Goal: Task Accomplishment & Management: Use online tool/utility

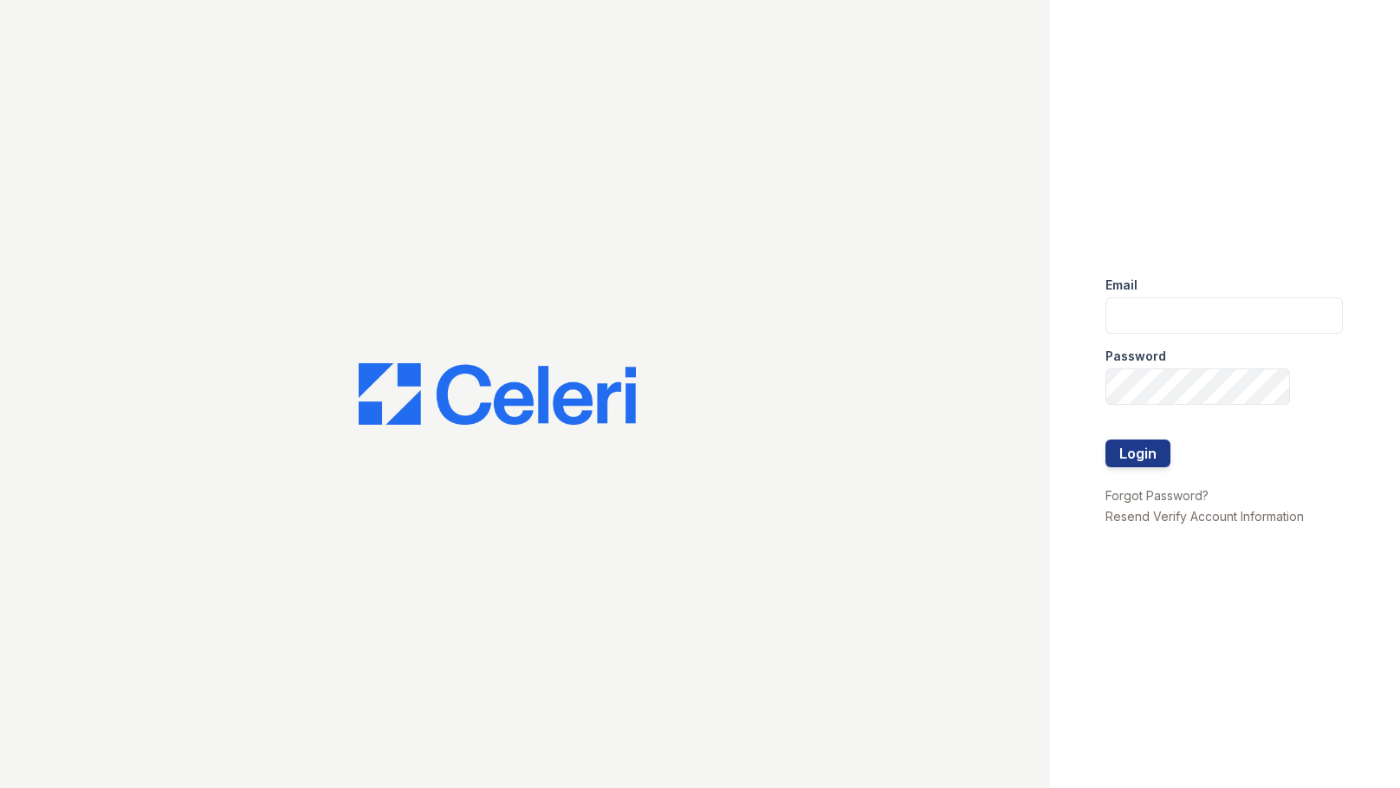
click at [1161, 289] on div "Email" at bounding box center [1224, 280] width 237 height 35
click at [1159, 310] on input "email" at bounding box center [1224, 315] width 237 height 36
type input "miluna@trinity-pm.com"
click at [1134, 456] on button "Login" at bounding box center [1138, 453] width 65 height 28
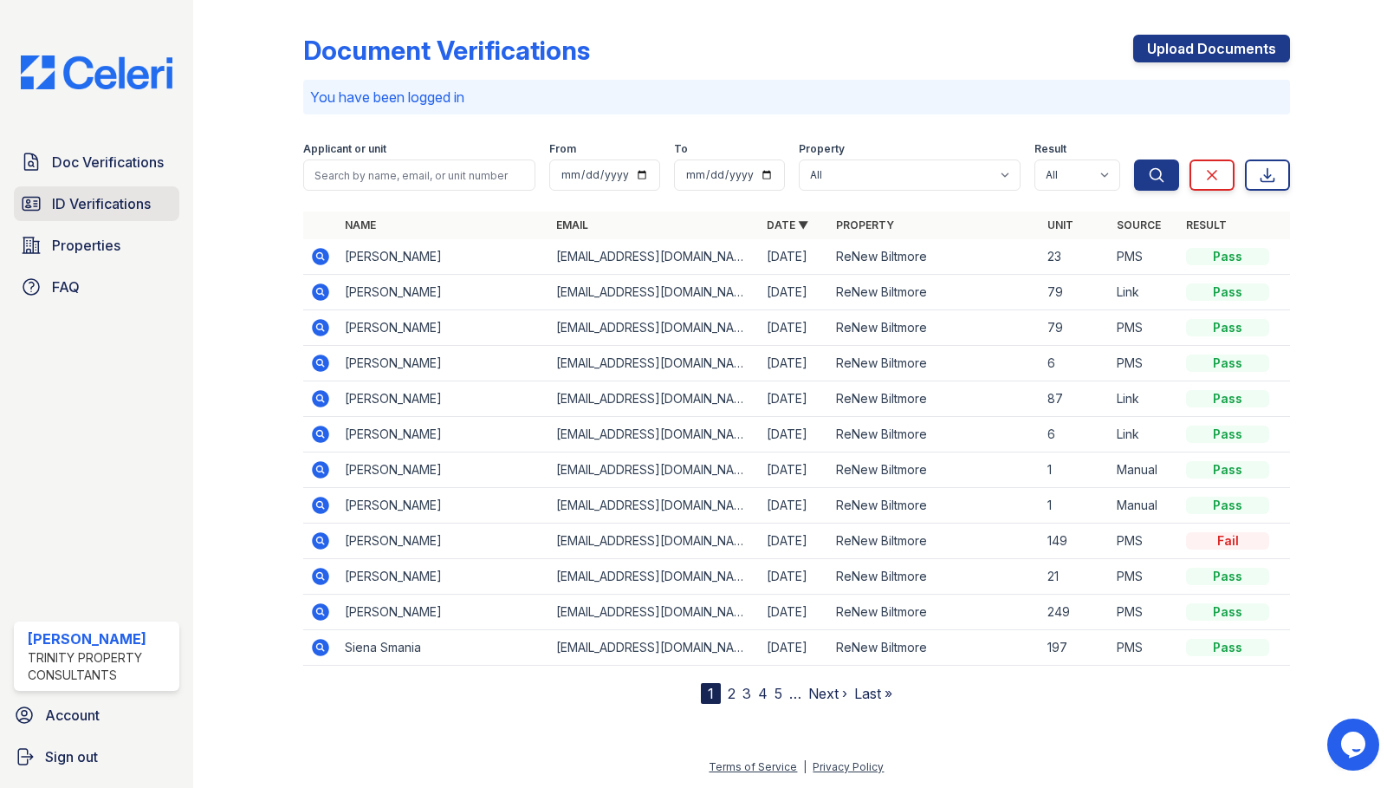
click at [84, 201] on span "ID Verifications" at bounding box center [101, 203] width 99 height 21
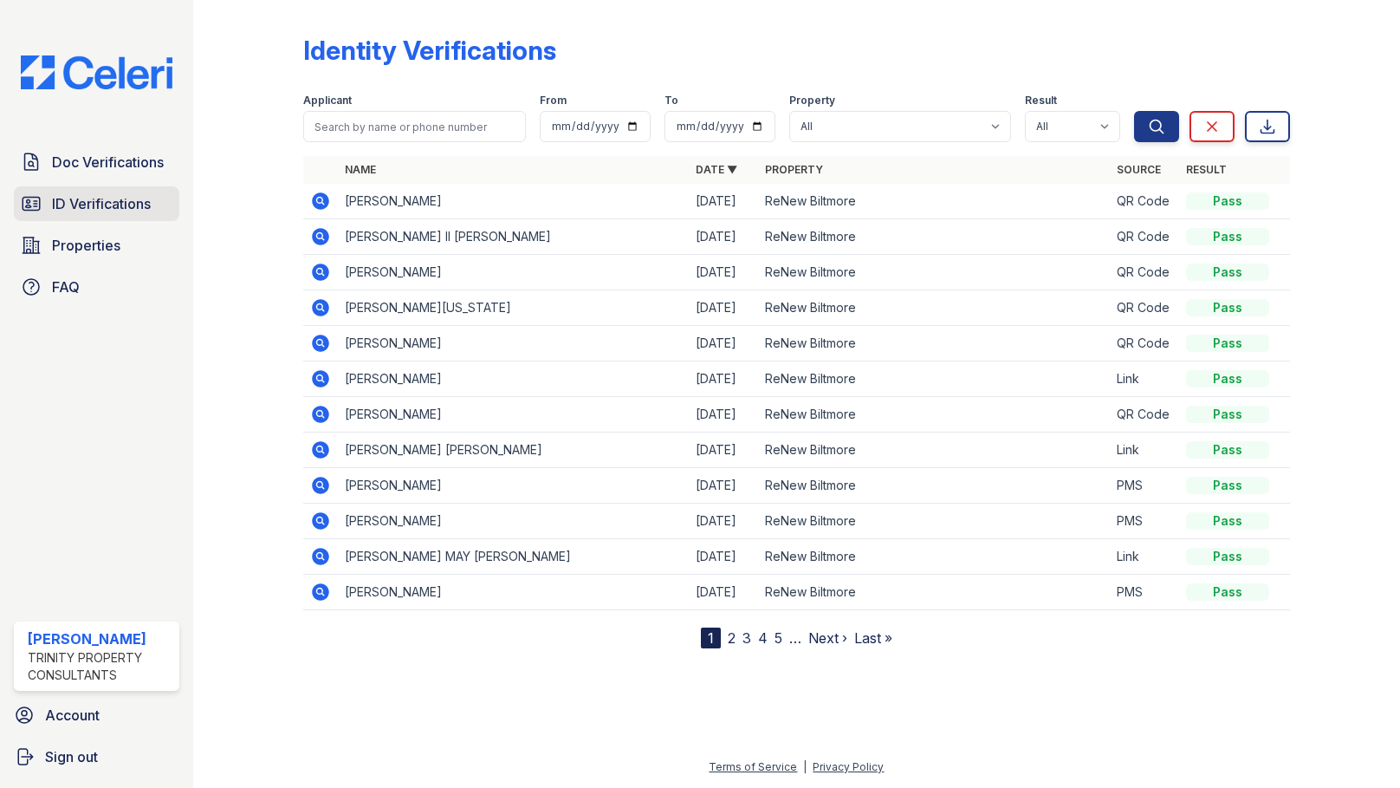
click at [83, 198] on span "ID Verifications" at bounding box center [101, 203] width 99 height 21
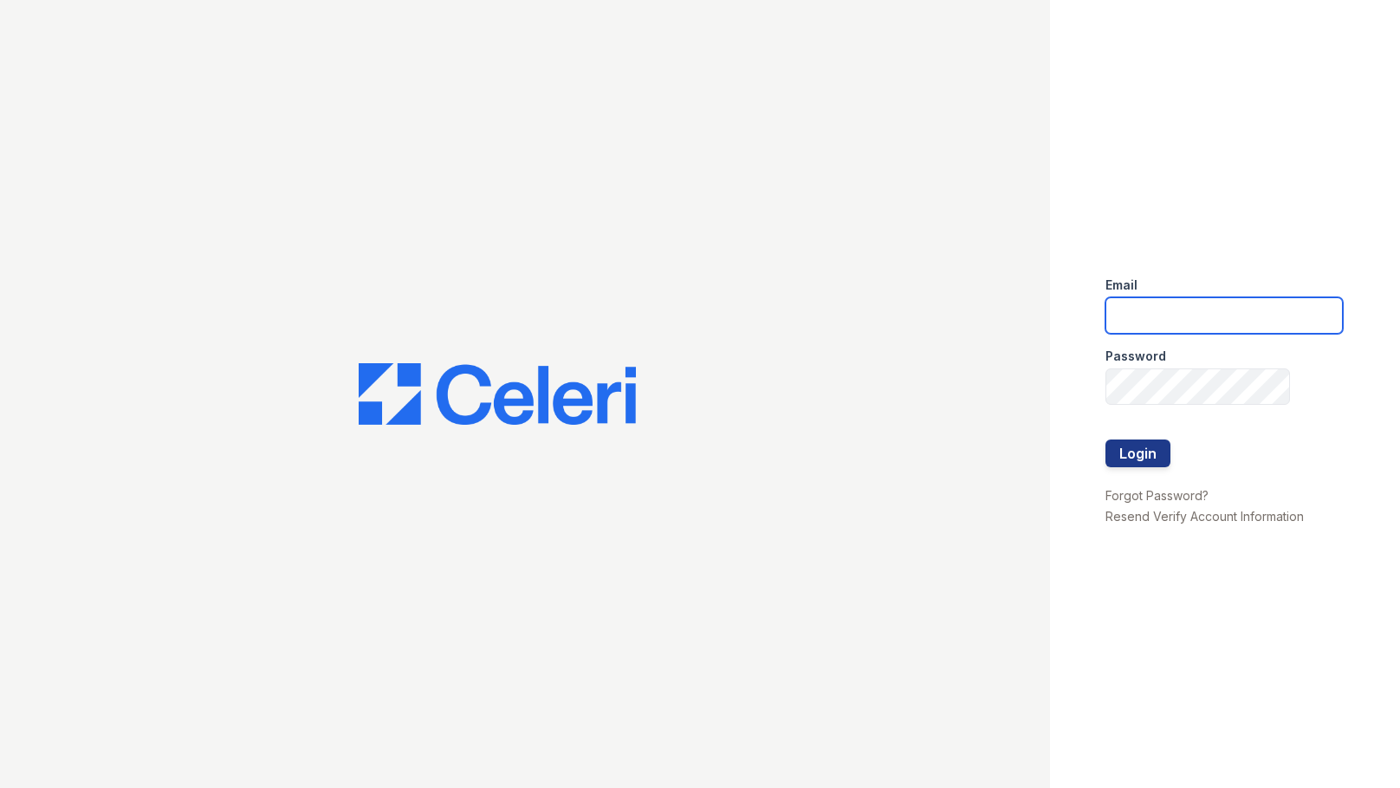
click at [1158, 309] on input "email" at bounding box center [1224, 315] width 237 height 36
type input "miluna@trinity-pm.com"
click at [1165, 450] on button "Login" at bounding box center [1138, 453] width 65 height 28
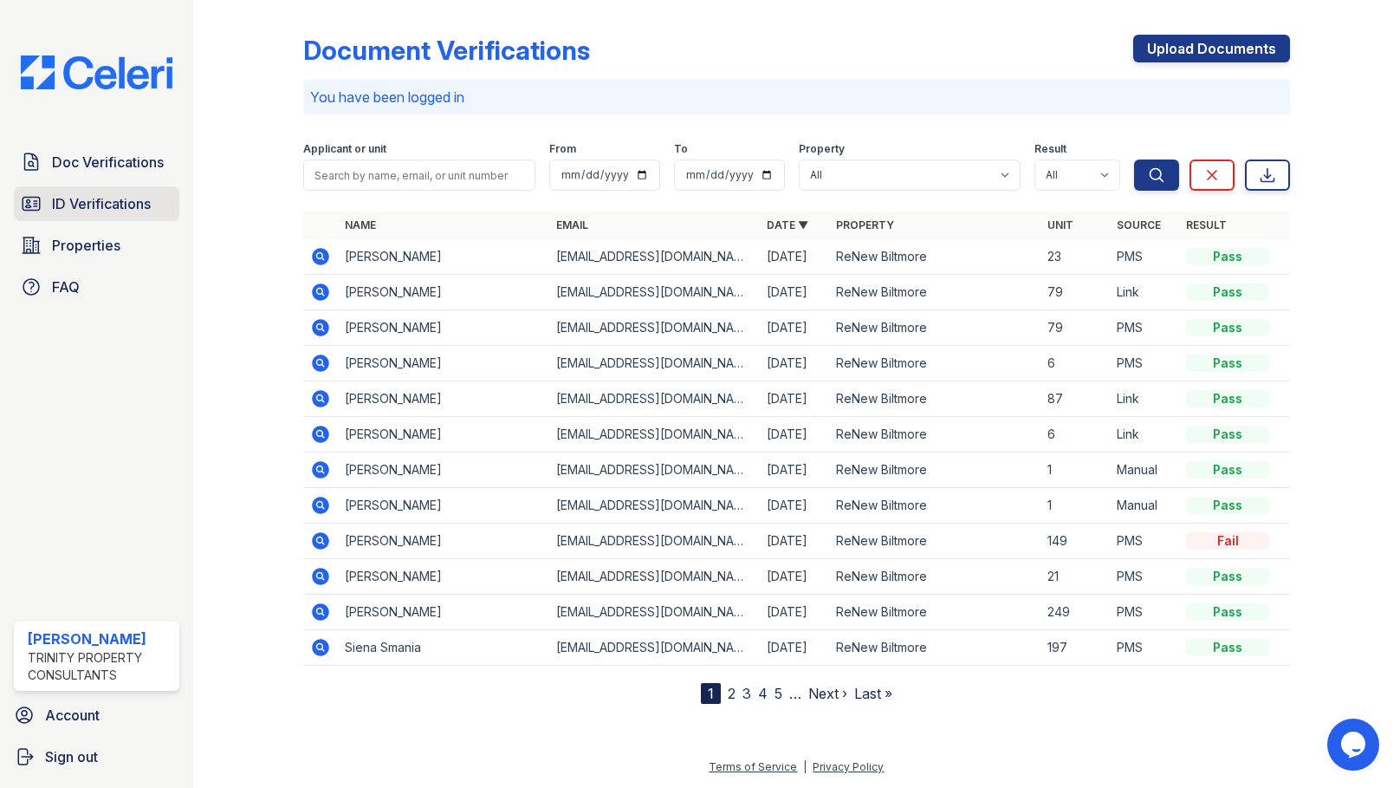
click at [128, 210] on span "ID Verifications" at bounding box center [101, 203] width 99 height 21
